Goal: Information Seeking & Learning: Understand process/instructions

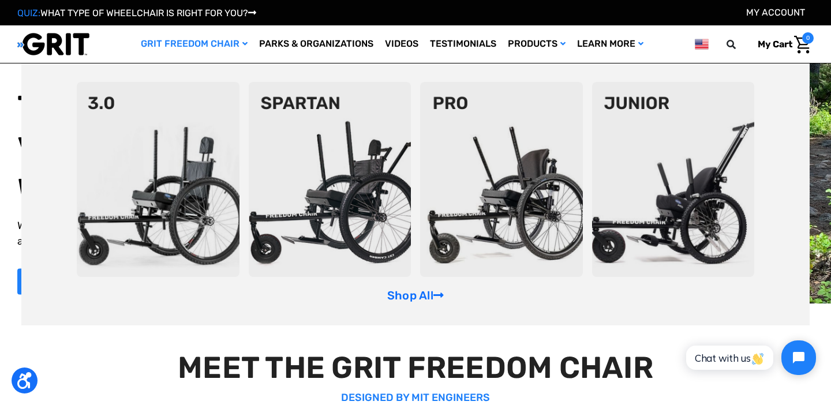
click at [605, 156] on img at bounding box center [673, 179] width 163 height 195
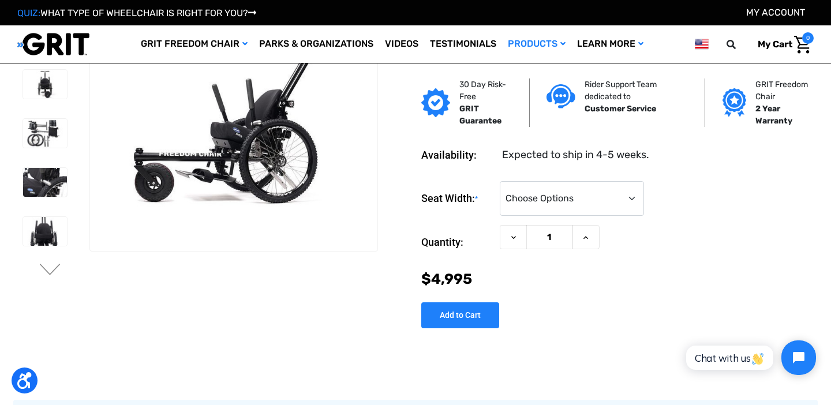
scroll to position [46, 0]
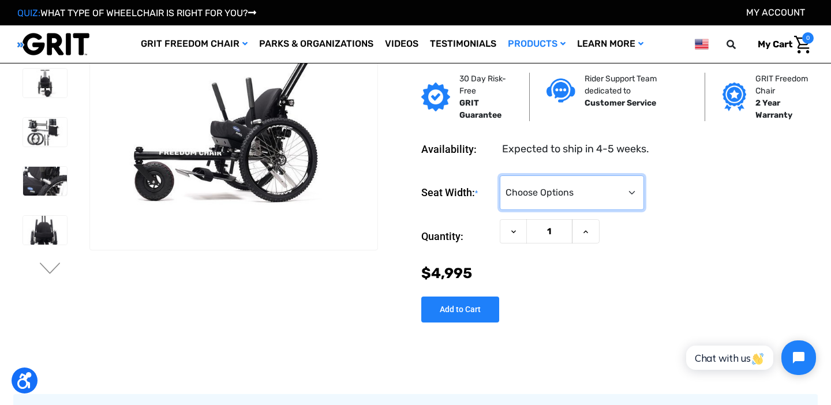
click at [599, 186] on select "Choose Options <10" 11-12"" at bounding box center [572, 193] width 144 height 35
select select "337"
click at [500, 176] on select "Choose Options <10" 11-12"" at bounding box center [572, 193] width 144 height 35
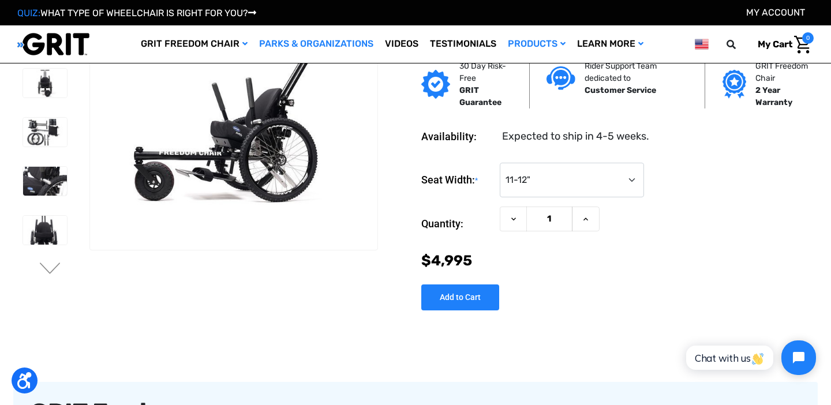
click at [346, 46] on link "Parks & Organizations" at bounding box center [316, 44] width 126 height 38
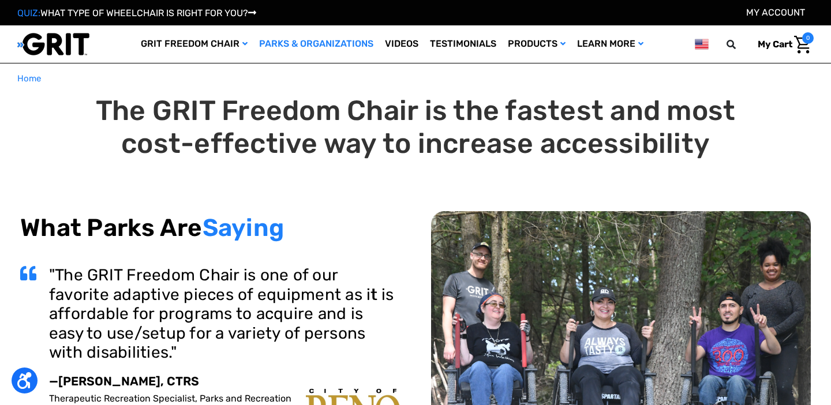
click at [344, 182] on div "What Parks Are Saying "We have a small staff, so we needed something 'plug and …" at bounding box center [415, 339] width 791 height 349
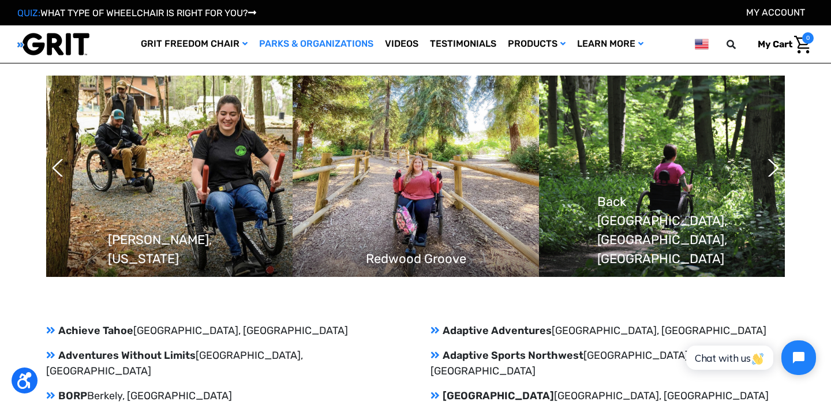
scroll to position [924, 0]
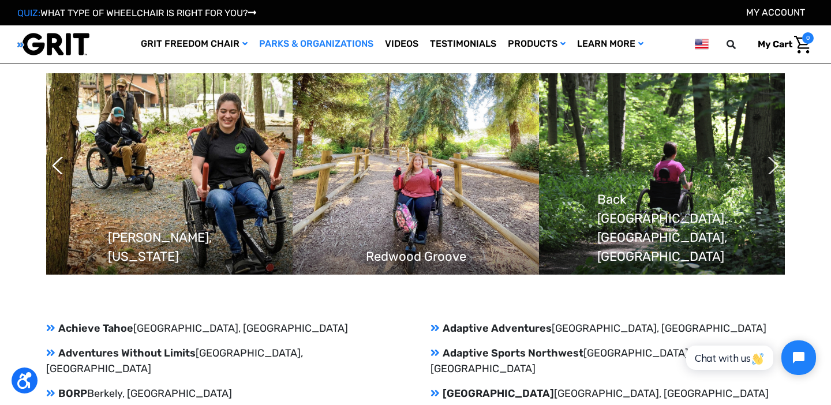
click at [769, 165] on button "Next" at bounding box center [768, 165] width 12 height 29
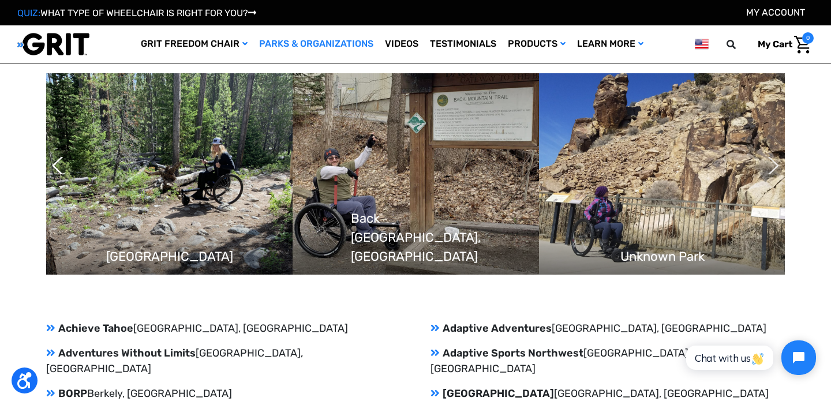
click at [773, 165] on button "Next" at bounding box center [768, 165] width 12 height 29
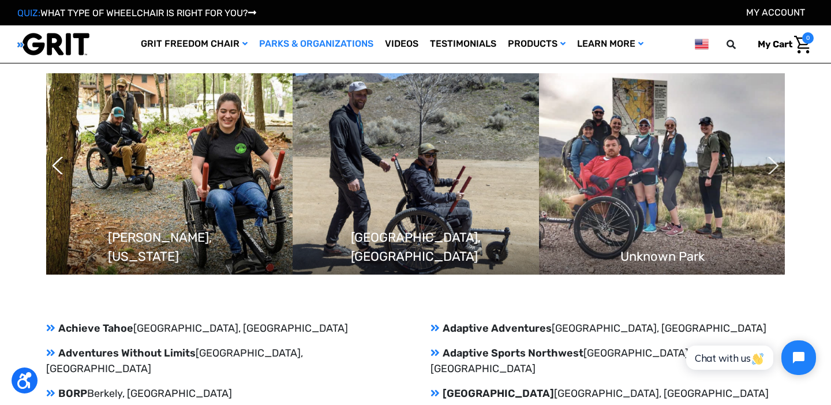
click at [773, 165] on button "Next" at bounding box center [768, 165] width 12 height 29
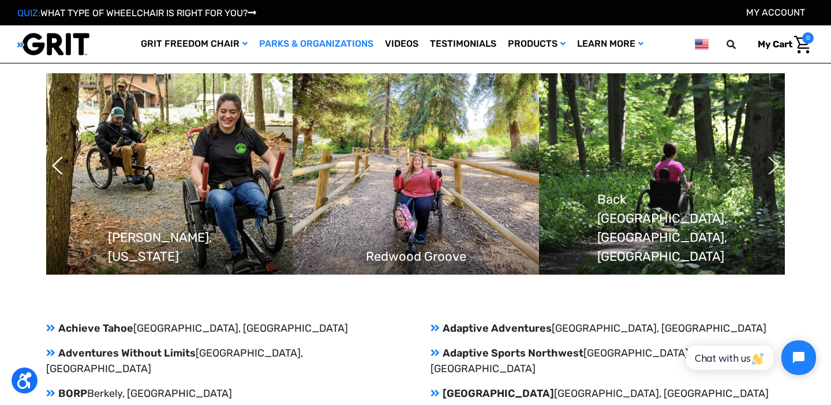
click at [774, 167] on button "Next" at bounding box center [768, 165] width 12 height 29
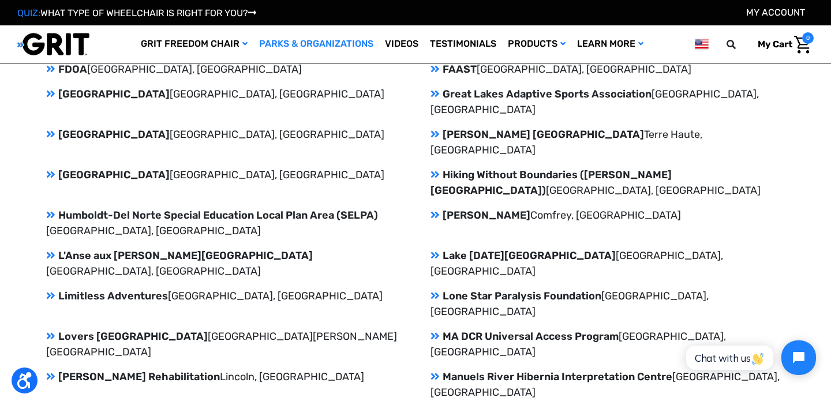
scroll to position [1501, 0]
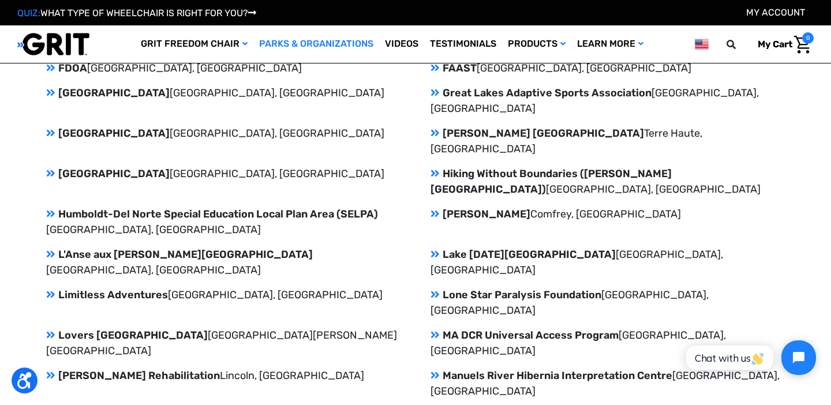
click at [450, 247] on p "Lake Corpus Christi State Park Mathis, TX" at bounding box center [608, 262] width 355 height 31
click at [436, 249] on icon at bounding box center [435, 254] width 9 height 10
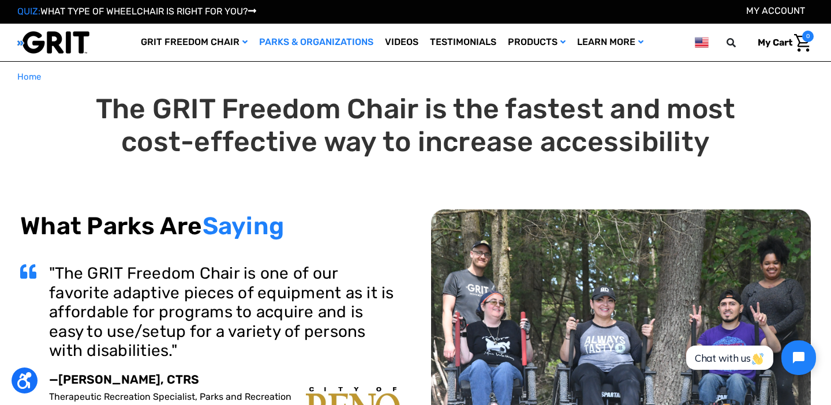
scroll to position [0, 0]
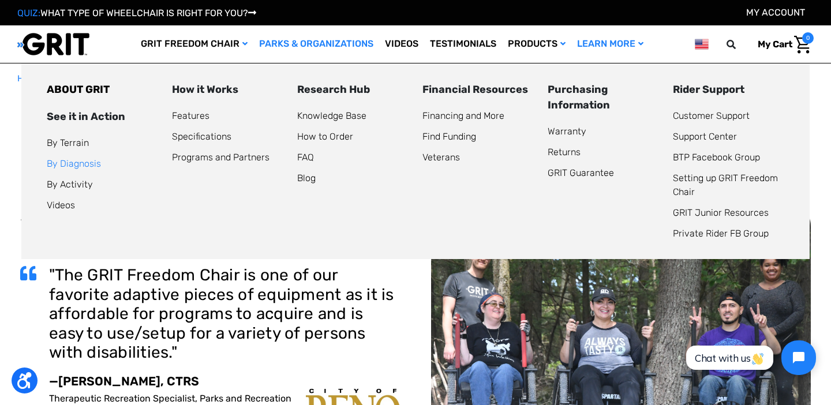
click at [84, 161] on link "By Diagnosis" at bounding box center [74, 163] width 54 height 11
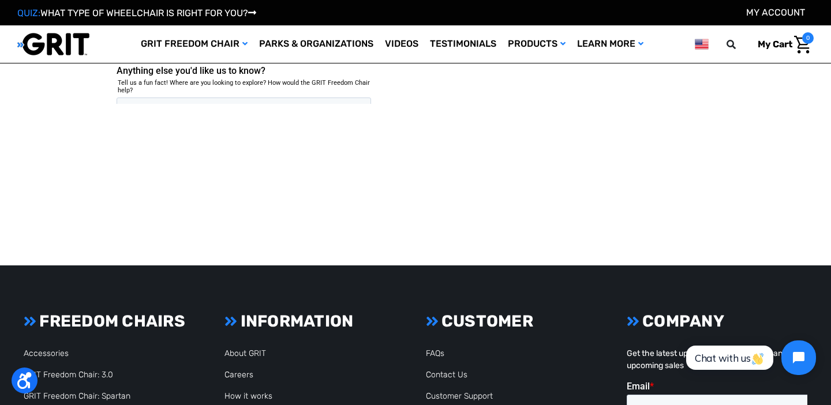
scroll to position [1825, 0]
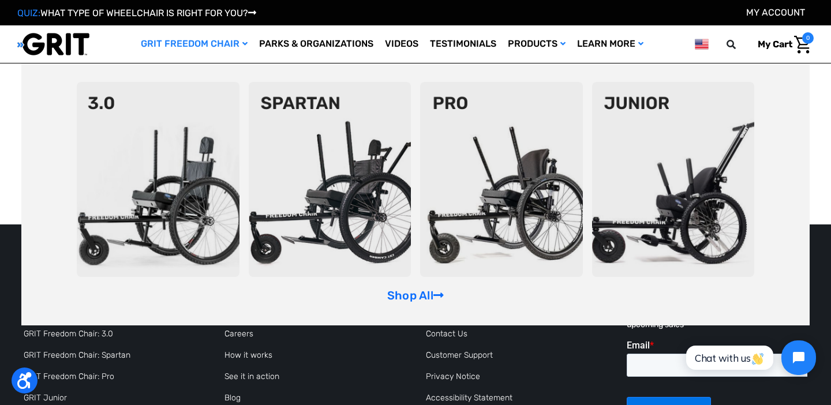
click at [635, 197] on img at bounding box center [673, 179] width 163 height 195
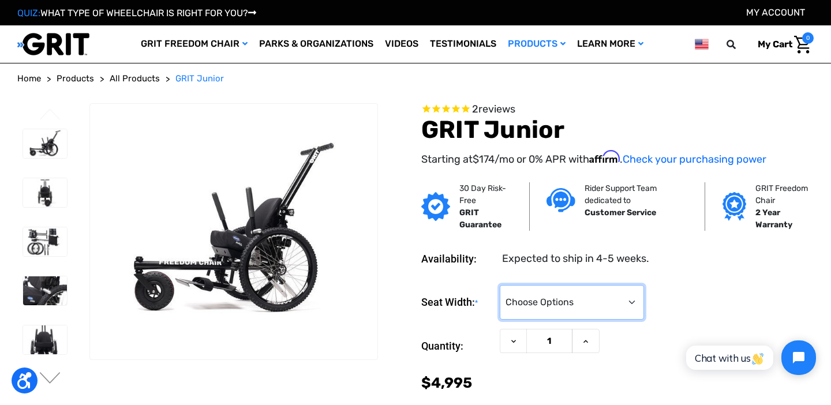
click at [571, 299] on select "Choose Options <10" 11-12"" at bounding box center [572, 302] width 144 height 35
select select "337"
click at [500, 285] on select "Choose Options <10" 11-12"" at bounding box center [572, 302] width 144 height 35
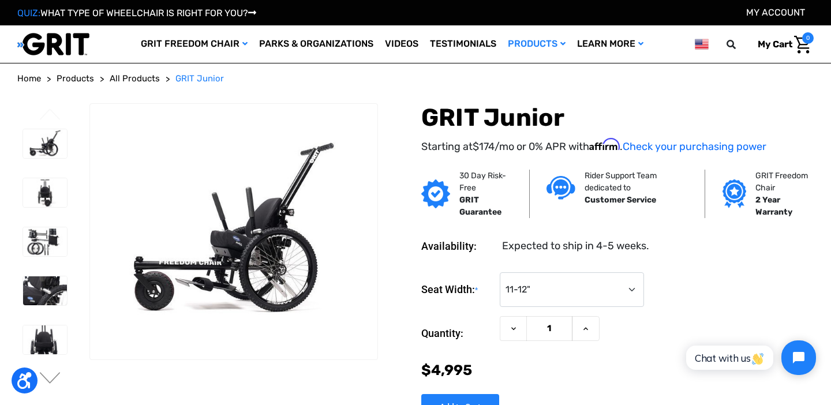
click at [650, 339] on div "Quantity: Decrease Quantity of GRIT Junior 1 Increase Quantity of GRIT Junior" at bounding box center [618, 333] width 393 height 35
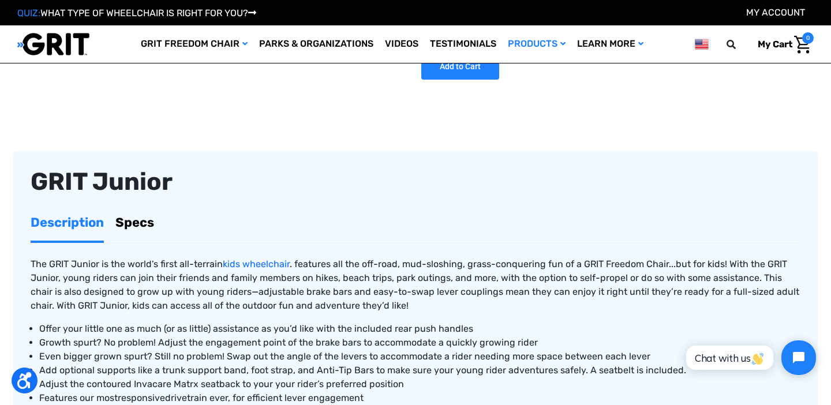
scroll to position [254, 0]
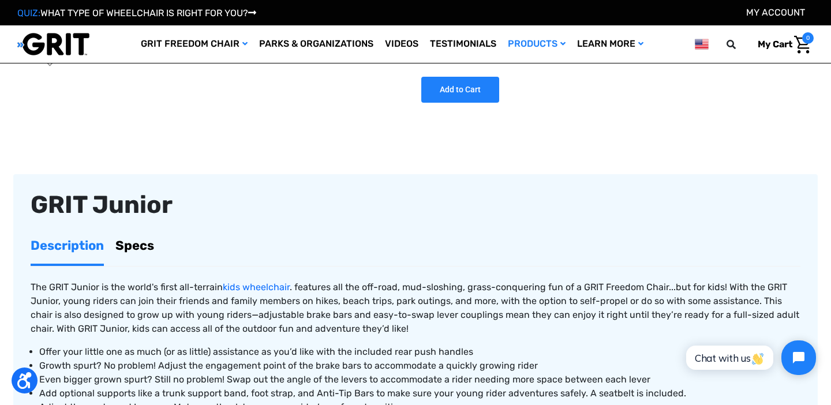
click at [144, 249] on link "Specs" at bounding box center [134, 246] width 39 height 36
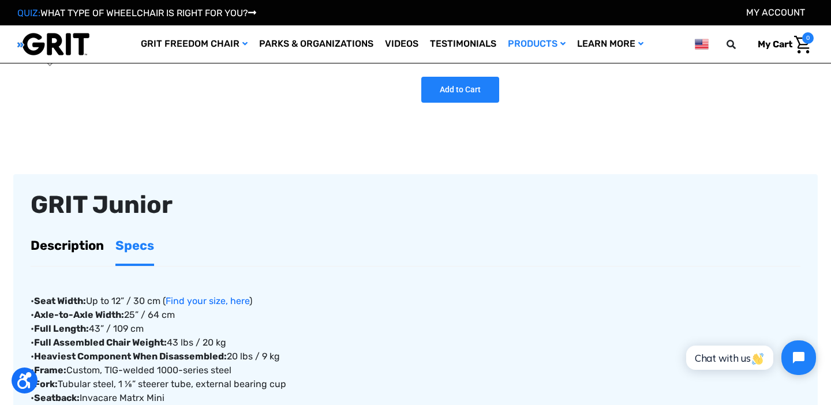
click at [279, 239] on ul "Description Specs" at bounding box center [416, 247] width 770 height 39
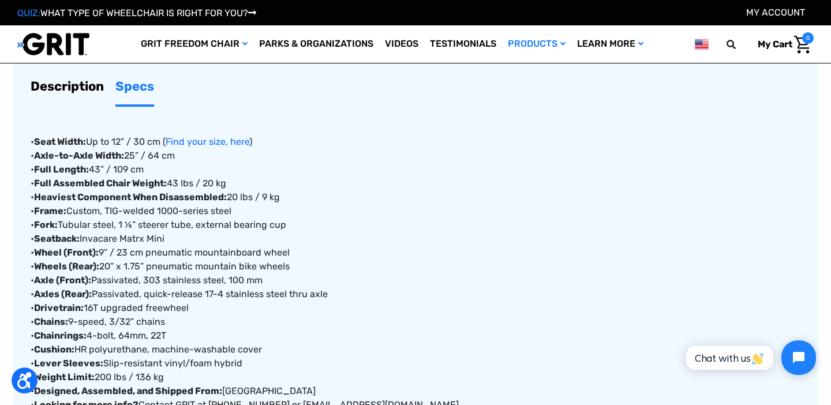
scroll to position [393, 0]
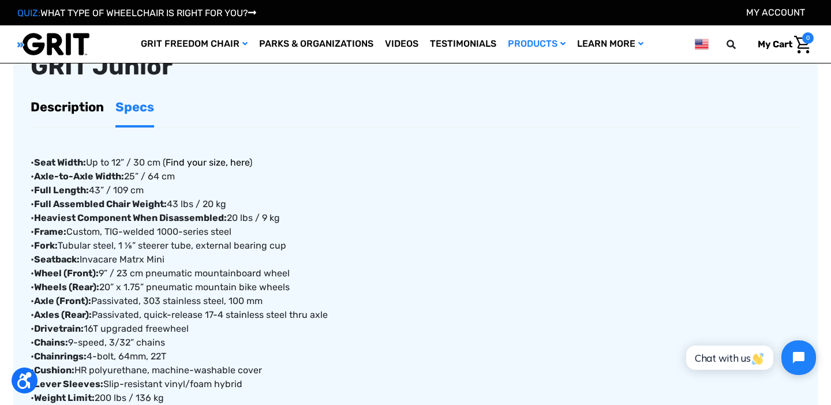
click at [241, 159] on link "Find your size, here" at bounding box center [208, 162] width 84 height 11
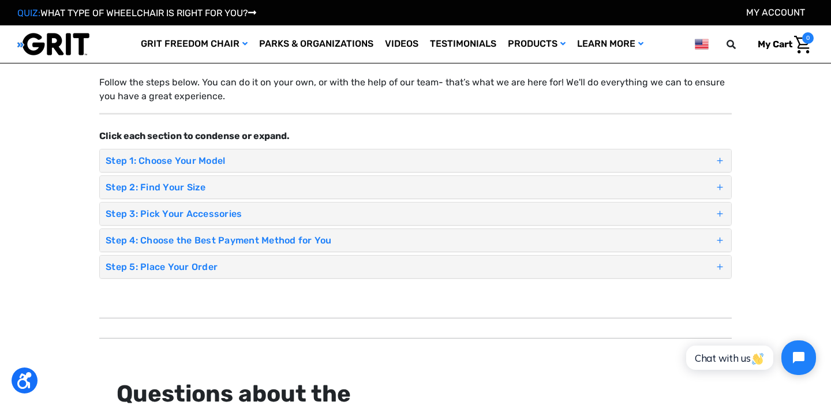
click at [291, 178] on div "Step 2: Find Your Size" at bounding box center [416, 187] width 632 height 23
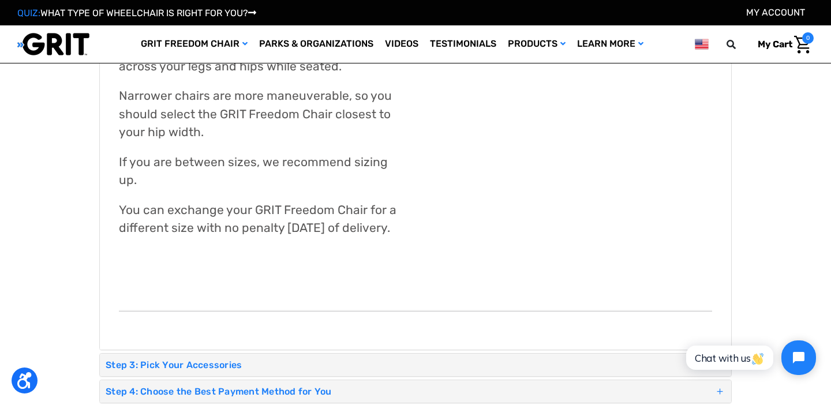
scroll to position [554, 0]
